Goal: Task Accomplishment & Management: Use online tool/utility

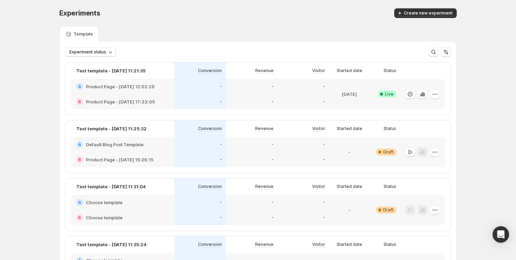
click at [430, 8] on button "Create new experiment" at bounding box center [425, 13] width 62 height 10
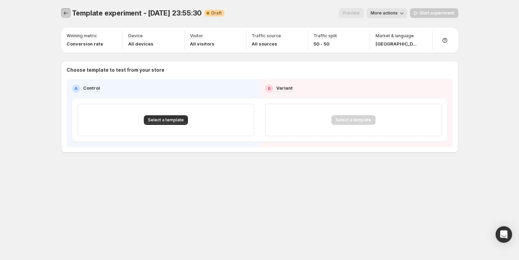
click at [66, 14] on icon "Experiments" at bounding box center [65, 13] width 7 height 7
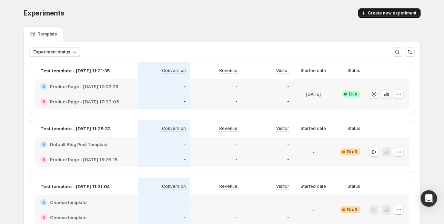
click at [377, 14] on span "Create new experiment" at bounding box center [392, 13] width 49 height 6
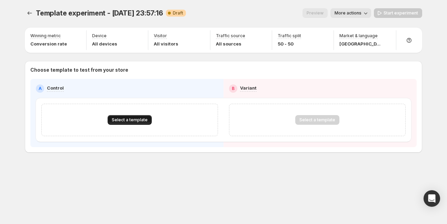
click at [132, 125] on button "Select a template" at bounding box center [130, 120] width 44 height 10
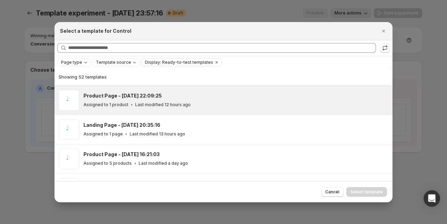
click at [153, 100] on div "Product Page - Oct 2, 22:09:25 Assigned to 1 product Last modified 12 hours ago" at bounding box center [234, 100] width 303 height 16
click at [367, 188] on button "Select template" at bounding box center [366, 192] width 41 height 10
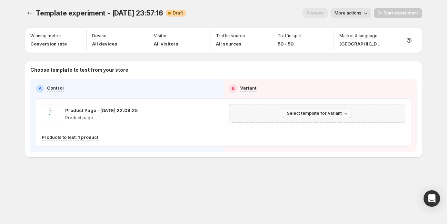
click at [321, 116] on span "Select template for Variant" at bounding box center [314, 114] width 55 height 6
click at [306, 130] on span "Select an existing template" at bounding box center [312, 131] width 58 height 6
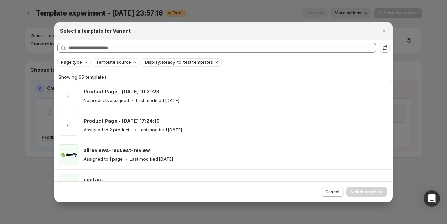
scroll to position [1804, 0]
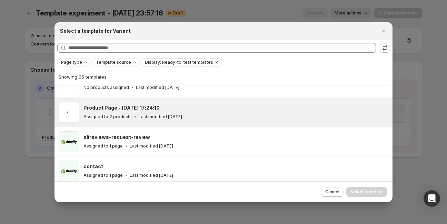
click at [117, 108] on div "Product Page - Jan 17, 17:24:10 Assigned to 2 products Last modified 4 months a…" at bounding box center [234, 112] width 303 height 16
click at [368, 192] on span "Select template" at bounding box center [366, 192] width 32 height 6
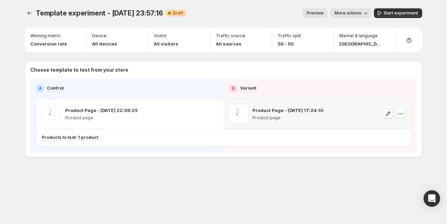
scroll to position [1395, 0]
click at [211, 115] on icon "button" at bounding box center [213, 113] width 7 height 7
click at [217, 116] on button "button" at bounding box center [213, 114] width 10 height 10
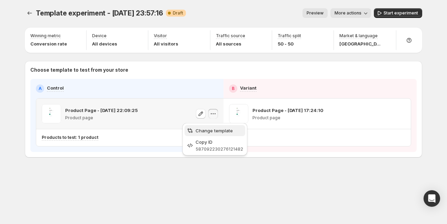
click at [206, 133] on span "Change template" at bounding box center [219, 130] width 48 height 7
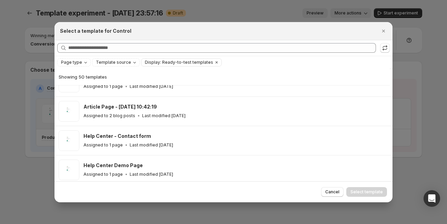
scroll to position [511, 0]
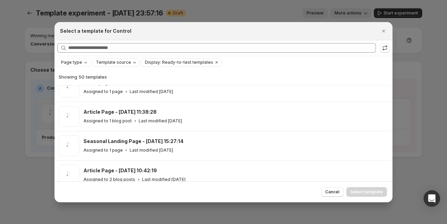
click at [120, 61] on span "Template source" at bounding box center [113, 63] width 35 height 6
click at [114, 77] on span "Shopify" at bounding box center [112, 76] width 16 height 6
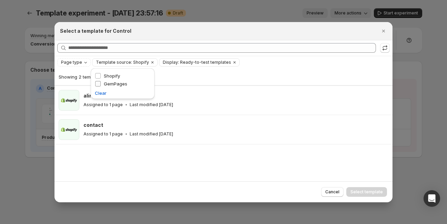
scroll to position [0, 0]
click at [191, 167] on div "Showing 2 templates alireviews-request-review Assigned to 1 page Last modified …" at bounding box center [223, 125] width 338 height 112
click at [150, 61] on icon "Clear" at bounding box center [153, 63] width 6 height 6
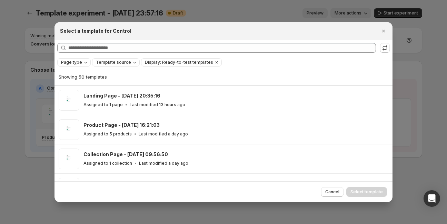
click at [78, 64] on span "Page type" at bounding box center [71, 63] width 21 height 6
click at [80, 90] on span "Product page" at bounding box center [84, 92] width 29 height 6
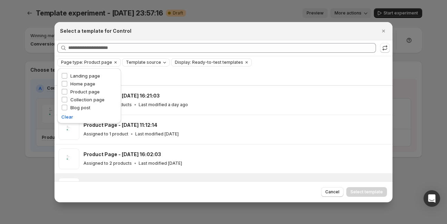
click at [226, 179] on div "Product Page - Sep 9, 16:23:02 Assigned to 1 product Last modified 24 days ago" at bounding box center [235, 188] width 305 height 21
click at [336, 193] on span "Cancel" at bounding box center [332, 192] width 14 height 6
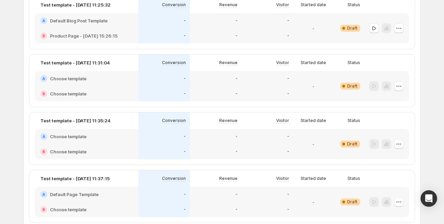
scroll to position [24, 0]
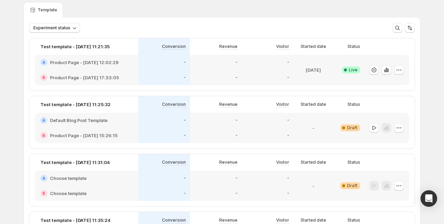
click at [400, 124] on icon "button" at bounding box center [398, 127] width 7 height 7
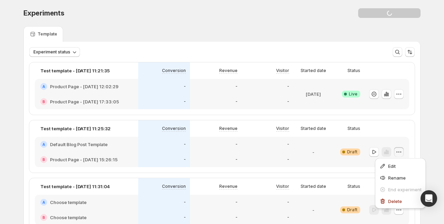
click at [395, 163] on span "Edit" at bounding box center [392, 166] width 8 height 6
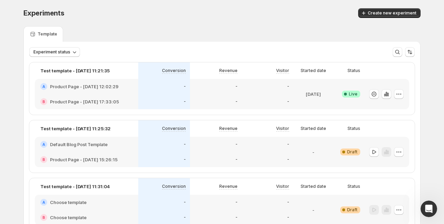
click at [305, 10] on div "Create new experiment" at bounding box center [317, 13] width 206 height 10
click at [393, 14] on span "Create new experiment" at bounding box center [392, 13] width 49 height 6
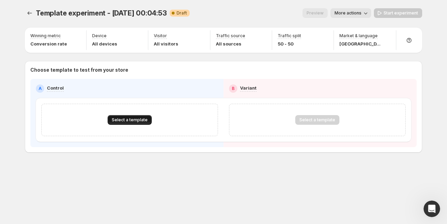
click at [138, 123] on span "Select a template" at bounding box center [130, 120] width 36 height 6
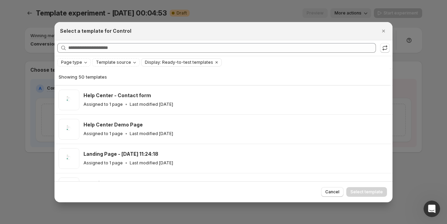
scroll to position [566, 0]
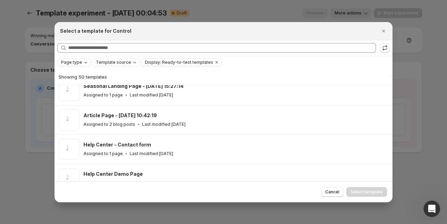
click at [79, 62] on span "Page type" at bounding box center [71, 63] width 21 height 6
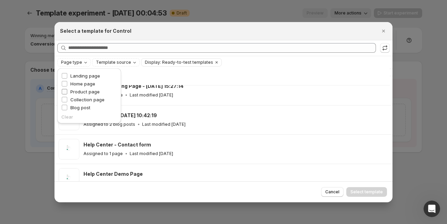
click at [83, 92] on span "Product page" at bounding box center [84, 92] width 29 height 6
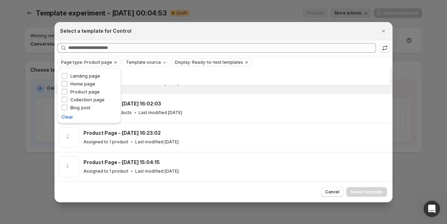
click at [212, 88] on div "Product Page - [DATE] 11:12:14 Assigned to 1 product Last modified [DATE]" at bounding box center [235, 79] width 305 height 21
click at [334, 192] on span "Cancel" at bounding box center [332, 192] width 14 height 6
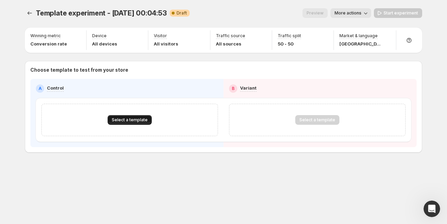
click at [141, 125] on button "Select a template" at bounding box center [130, 120] width 44 height 10
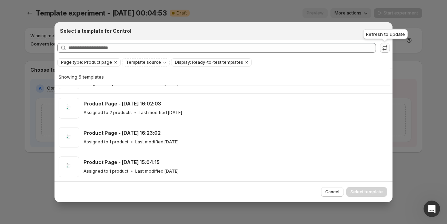
click at [383, 48] on icon ":rus:" at bounding box center [384, 47] width 7 height 7
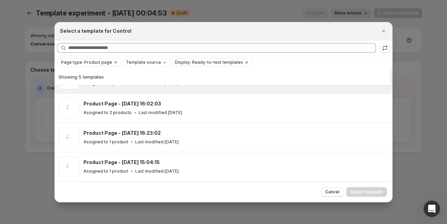
drag, startPoint x: 236, startPoint y: 63, endPoint x: 217, endPoint y: 75, distance: 22.2
click at [244, 63] on icon "Clear" at bounding box center [247, 63] width 6 height 6
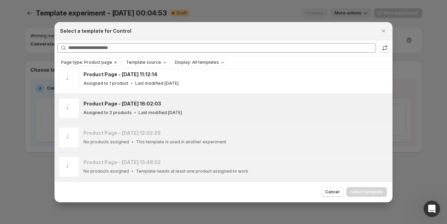
scroll to position [230, 0]
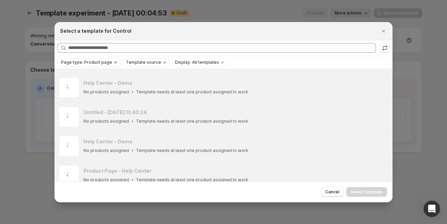
click at [162, 64] on icon "Template source" at bounding box center [165, 63] width 6 height 6
click at [142, 75] on span "Shopify" at bounding box center [141, 76] width 16 height 6
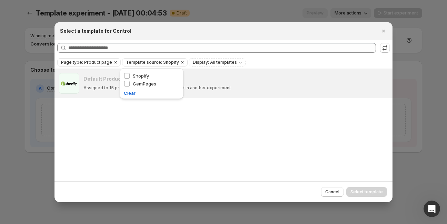
scroll to position [0, 0]
click at [224, 148] on div "Default Product Template Assigned to 15 products This template is used in anoth…" at bounding box center [223, 125] width 338 height 112
click at [123, 89] on p "Assigned to 15 products" at bounding box center [108, 88] width 50 height 6
click at [378, 81] on span "Edit experiment" at bounding box center [368, 81] width 32 height 6
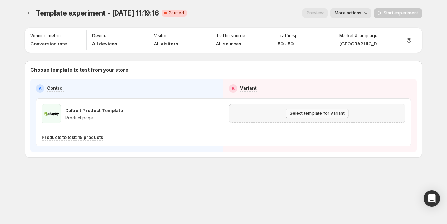
click at [325, 113] on span "Select template for Variant" at bounding box center [316, 114] width 55 height 6
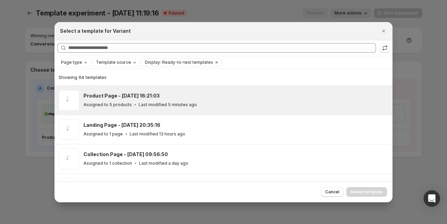
click at [134, 101] on icon ":rn:" at bounding box center [135, 104] width 7 height 7
click at [371, 190] on span "Select template" at bounding box center [366, 192] width 32 height 6
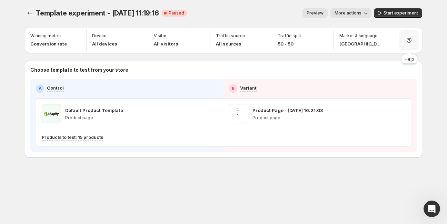
click at [410, 39] on icon at bounding box center [408, 40] width 5 height 5
click at [409, 61] on span "Setup guide" at bounding box center [407, 60] width 26 height 6
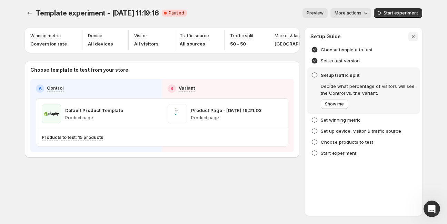
click at [414, 36] on icon "button" at bounding box center [412, 36] width 7 height 7
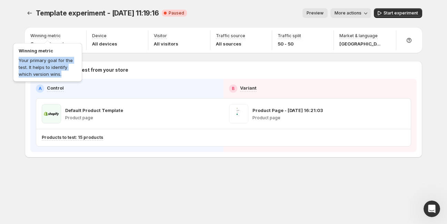
drag, startPoint x: 19, startPoint y: 58, endPoint x: 63, endPoint y: 72, distance: 46.3
click at [63, 72] on div "Winning metric Your primary goal for the test. It helps to identify which versi…" at bounding box center [48, 61] width 72 height 44
copy p "Your primary goal for the test. It helps to identify which version wins."
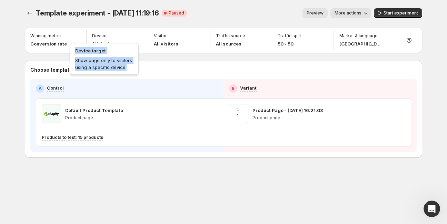
drag, startPoint x: 128, startPoint y: 68, endPoint x: 76, endPoint y: 52, distance: 54.7
click at [76, 52] on div "Device target Show page only to visitors using a specific device." at bounding box center [104, 57] width 72 height 37
copy div "Device target Show page only to visitors using a specific device."
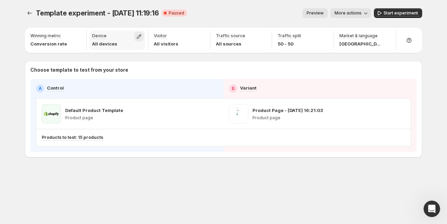
click at [141, 36] on icon "button" at bounding box center [139, 36] width 4 height 4
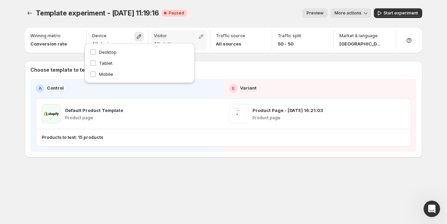
click at [183, 34] on div "Visitor All visitors" at bounding box center [179, 40] width 56 height 20
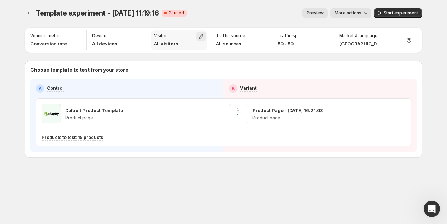
click at [201, 34] on icon "button" at bounding box center [200, 36] width 7 height 7
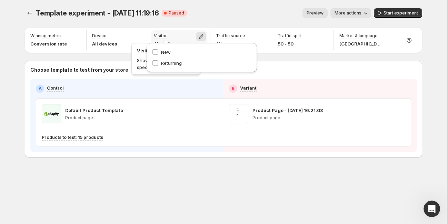
click at [175, 34] on div "Visitor" at bounding box center [166, 36] width 24 height 6
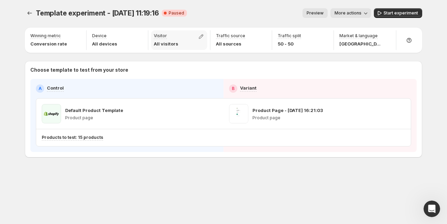
click at [179, 35] on div "Visitor All visitors" at bounding box center [179, 40] width 56 height 20
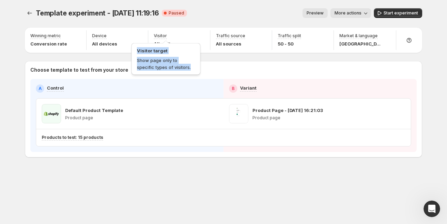
drag, startPoint x: 159, startPoint y: 65, endPoint x: 137, endPoint y: 52, distance: 25.9
click at [137, 52] on div "Visitor target Show page only to specific types of visitors." at bounding box center [166, 57] width 72 height 37
copy div "Visitor target Show page only to specific types of visitors."
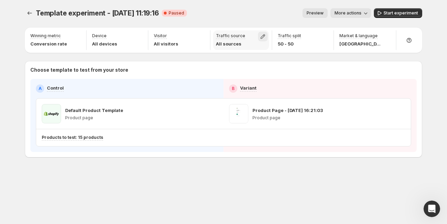
click at [264, 36] on icon "button" at bounding box center [262, 36] width 7 height 7
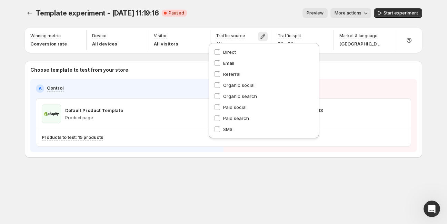
click at [237, 15] on div "Preview More actions" at bounding box center [281, 13] width 179 height 10
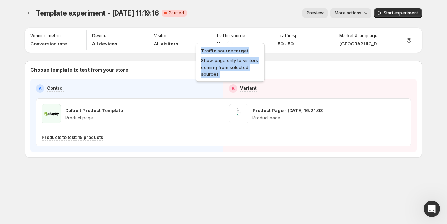
drag, startPoint x: 205, startPoint y: 67, endPoint x: 200, endPoint y: 48, distance: 19.6
click at [200, 48] on div "Traffic source target Show page only to visitors coming from selected sources." at bounding box center [230, 61] width 72 height 44
copy div "Traffic source target Show page only to visitors coming from selected sources."
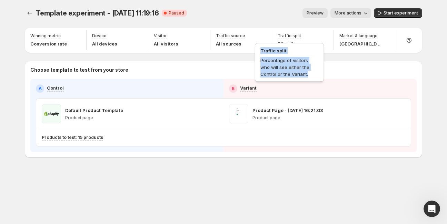
drag, startPoint x: 294, startPoint y: 74, endPoint x: 260, endPoint y: 52, distance: 40.5
click at [260, 52] on div "Traffic split Percentage of visitors who will see either the Control or the Var…" at bounding box center [289, 61] width 72 height 44
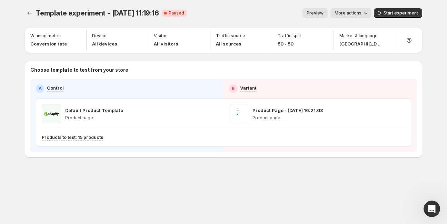
copy div "Traffic split Percentage of visitors who will see either the Control or the Var…"
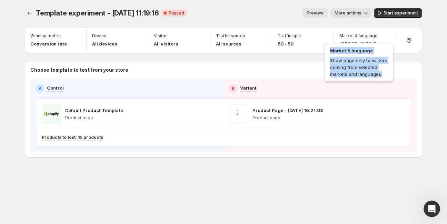
drag, startPoint x: 383, startPoint y: 73, endPoint x: 327, endPoint y: 52, distance: 60.0
click at [327, 52] on div "Market & language Show page only to visitors coming from selected markets and l…" at bounding box center [359, 61] width 72 height 44
copy div "Market & language Show page only to visitors coming from selected markets and l…"
